Goal: Transaction & Acquisition: Purchase product/service

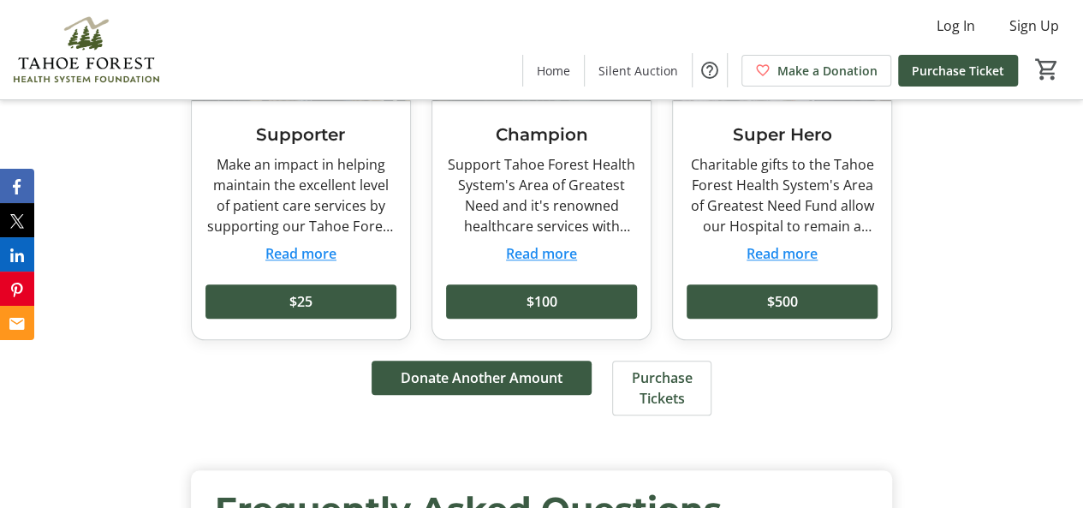
scroll to position [3421, 0]
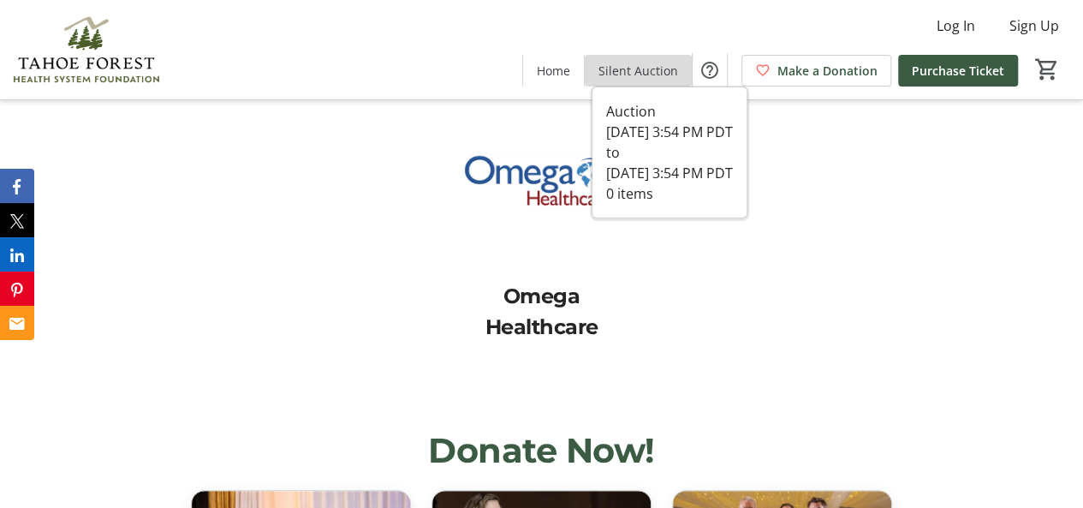
click at [650, 72] on span "Silent Auction" at bounding box center [638, 71] width 80 height 18
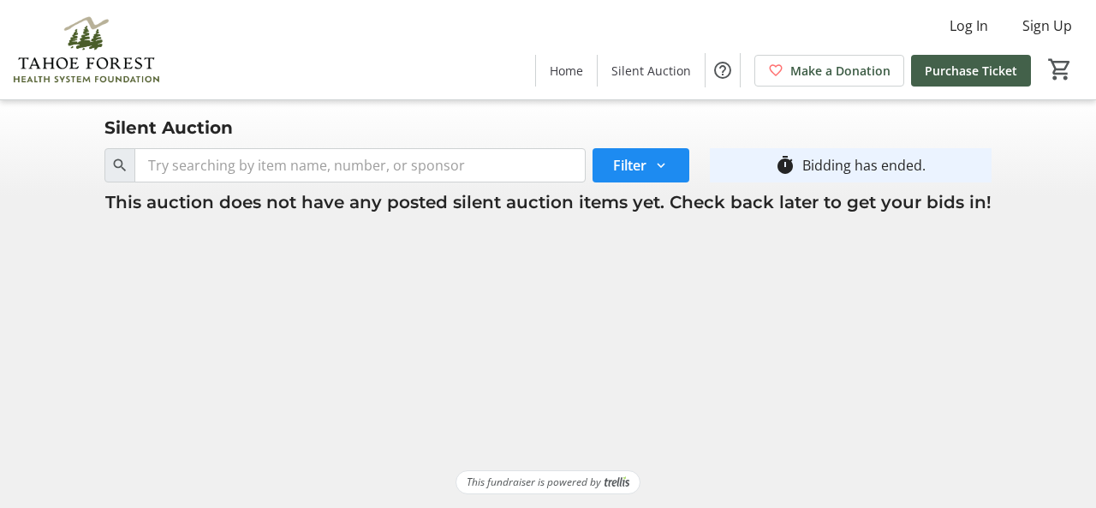
click at [1003, 62] on span "Purchase Ticket" at bounding box center [970, 71] width 92 height 18
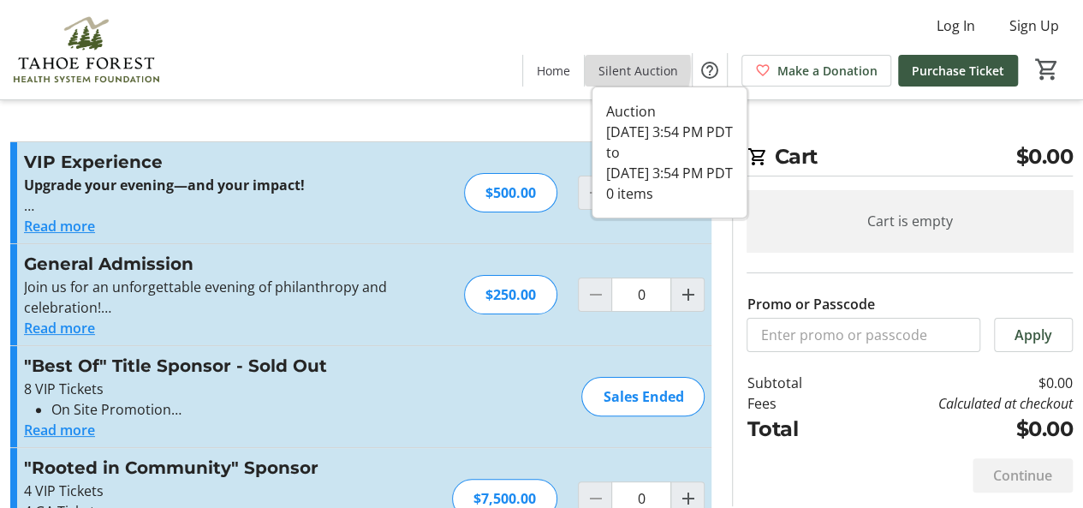
click at [615, 68] on span "Silent Auction" at bounding box center [638, 71] width 80 height 18
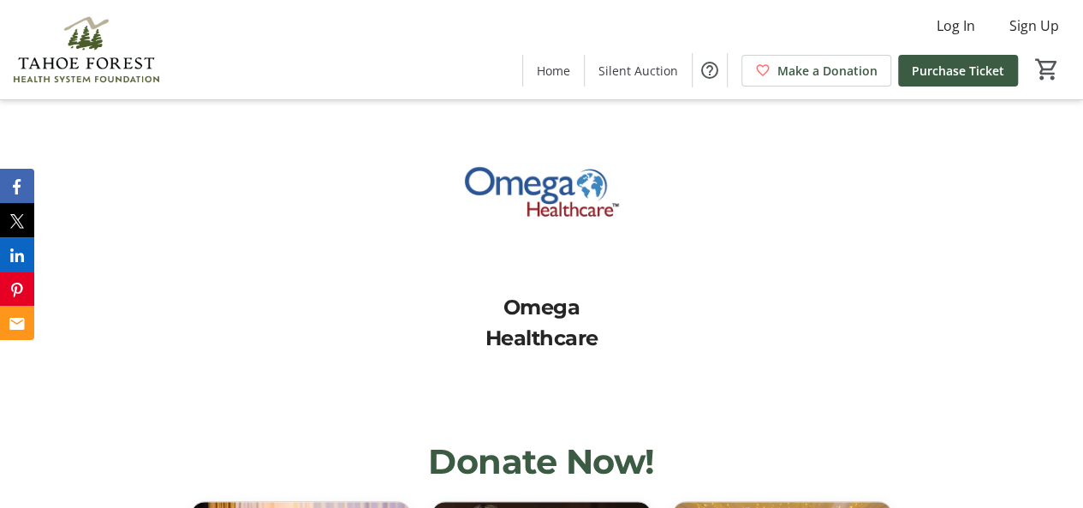
scroll to position [3421, 0]
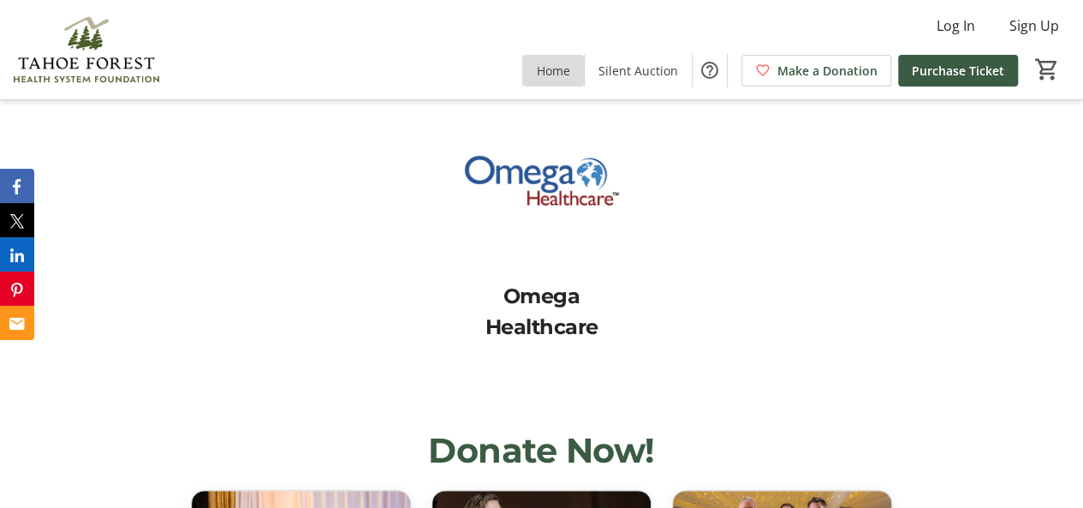
click at [570, 71] on span "Home" at bounding box center [553, 71] width 33 height 18
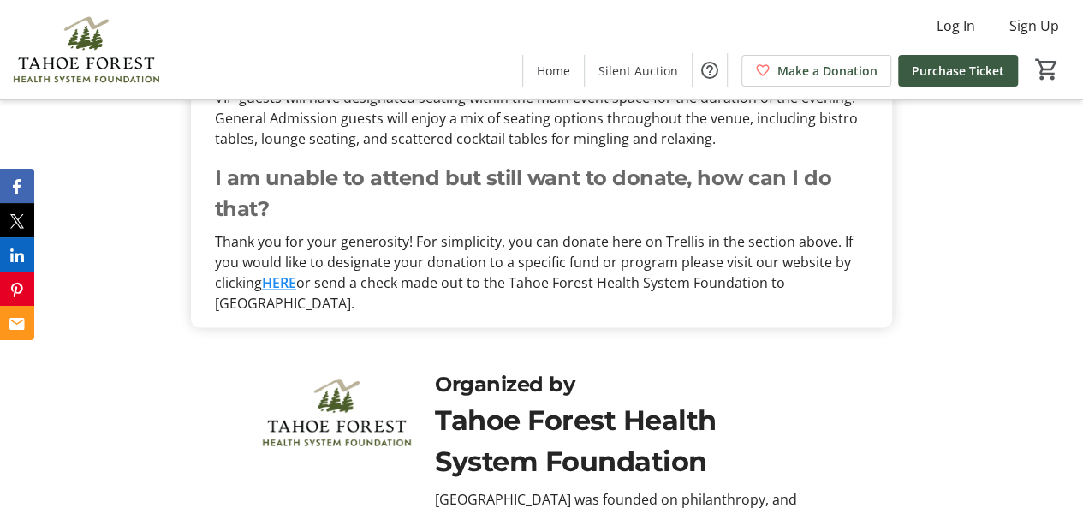
scroll to position [4362, 0]
